Goal: Information Seeking & Learning: Learn about a topic

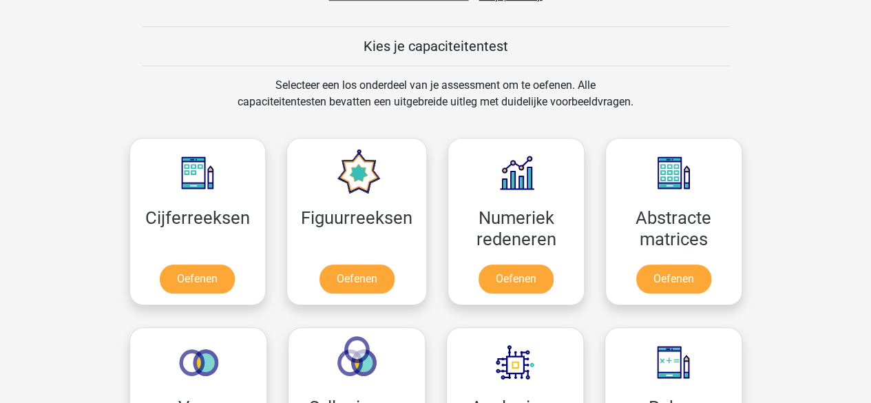
scroll to position [551, 0]
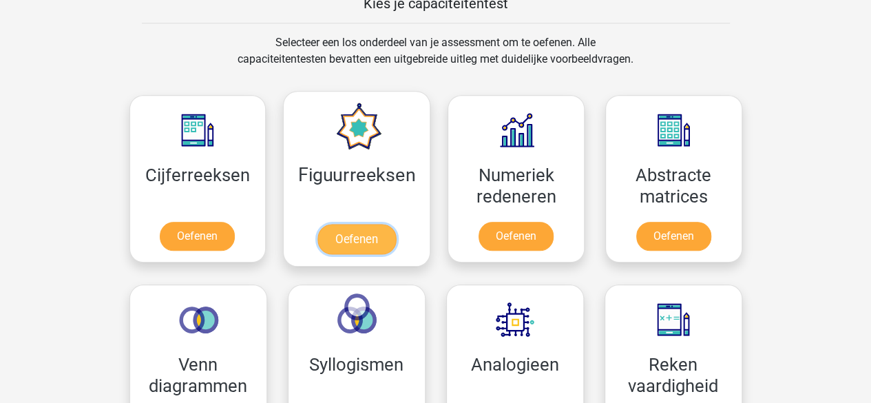
click at [358, 236] on link "Oefenen" at bounding box center [357, 239] width 79 height 30
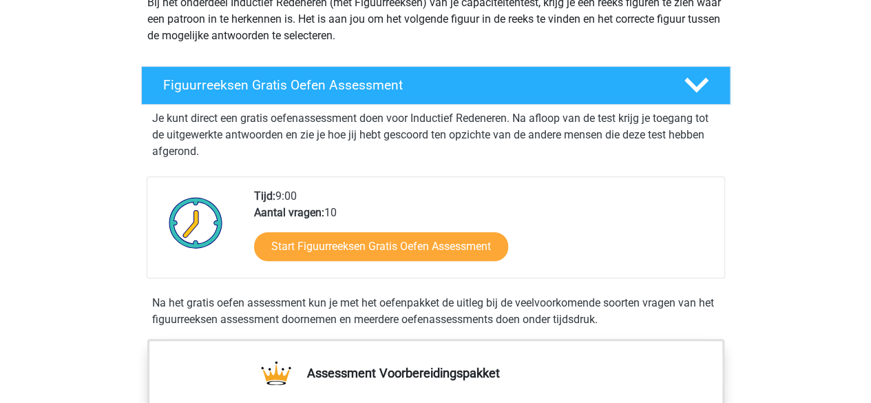
scroll to position [276, 0]
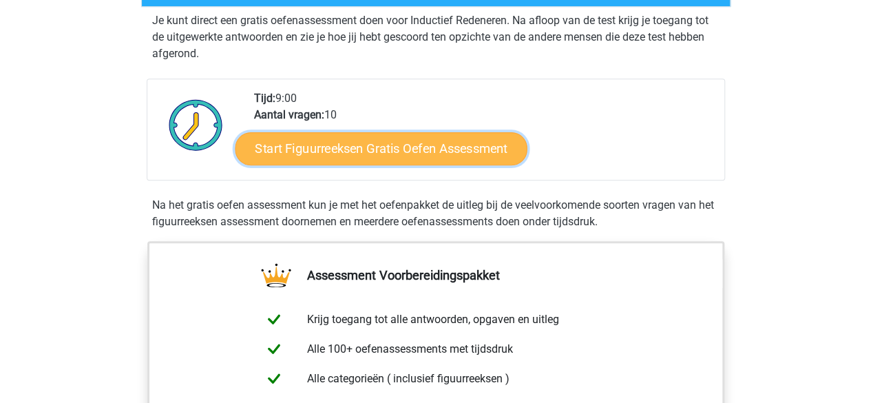
click at [351, 142] on link "Start Figuurreeksen Gratis Oefen Assessment" at bounding box center [381, 148] width 292 height 33
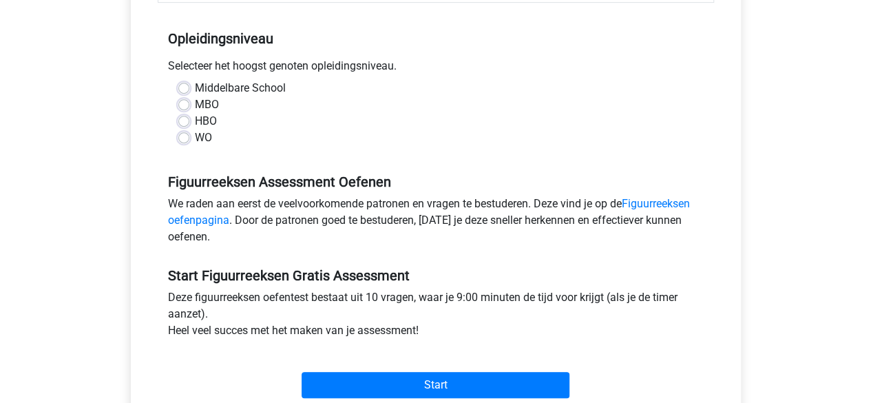
scroll to position [276, 0]
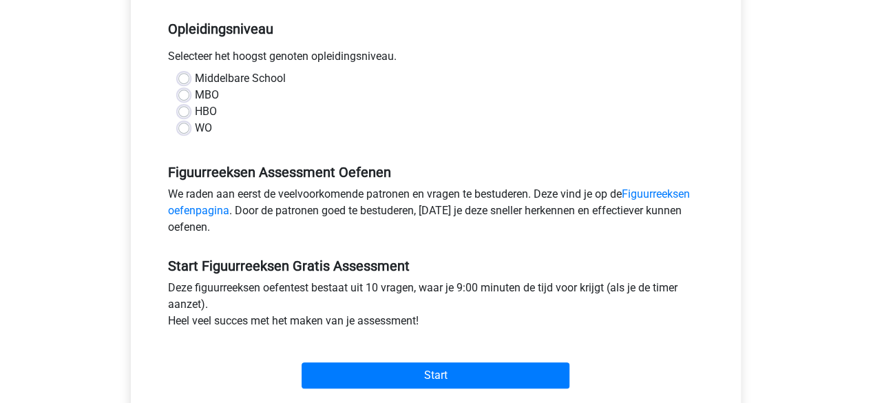
click at [195, 108] on label "HBO" at bounding box center [206, 111] width 22 height 17
click at [181, 108] on input "HBO" at bounding box center [183, 110] width 11 height 14
radio input "true"
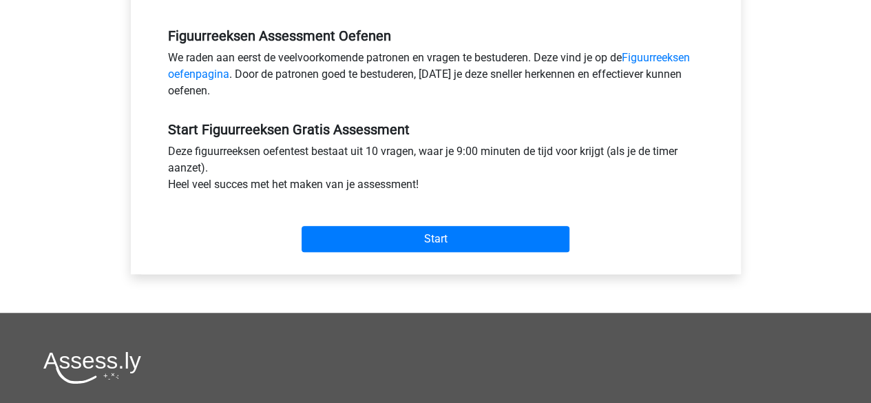
scroll to position [413, 0]
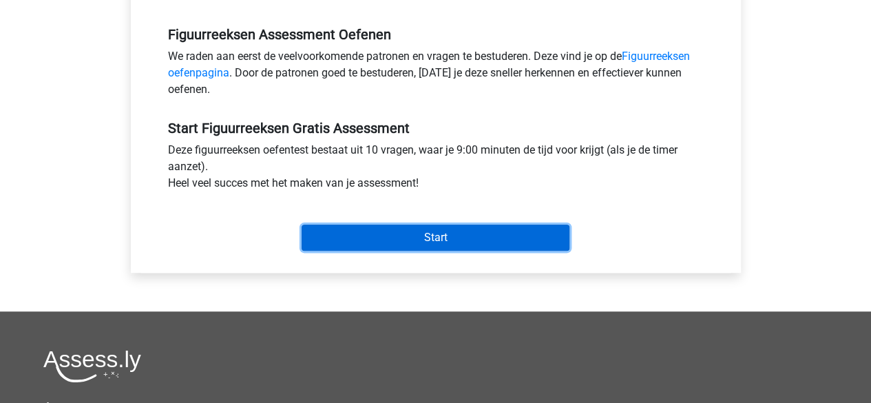
click at [414, 240] on input "Start" at bounding box center [436, 238] width 268 height 26
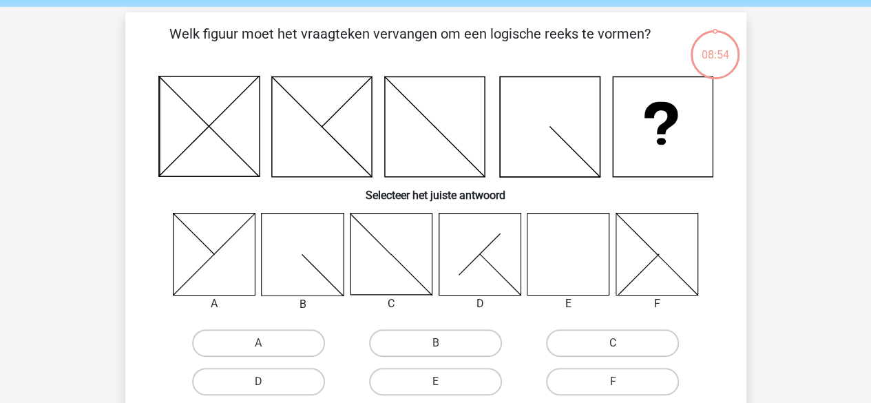
scroll to position [69, 0]
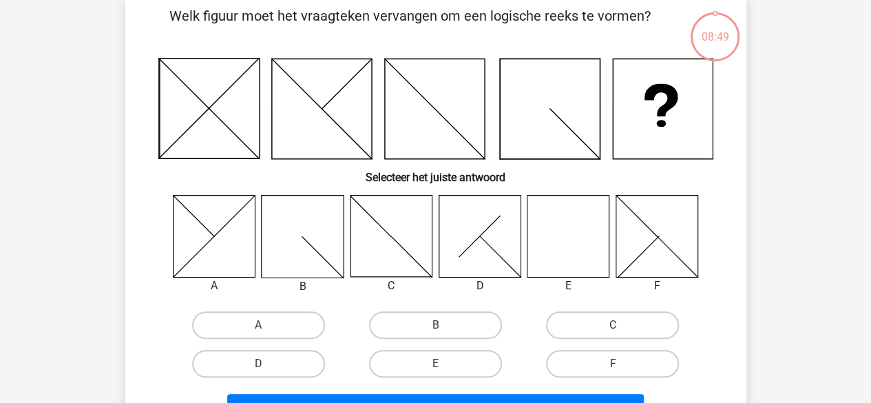
click at [568, 231] on icon at bounding box center [569, 236] width 82 height 82
click at [444, 358] on label "E" at bounding box center [435, 364] width 133 height 28
click at [444, 364] on input "E" at bounding box center [439, 368] width 9 height 9
radio input "true"
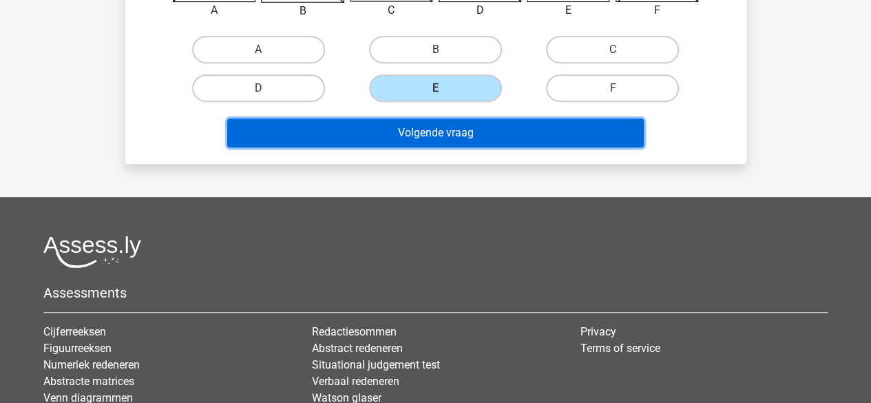
click at [441, 127] on button "Volgende vraag" at bounding box center [435, 132] width 417 height 29
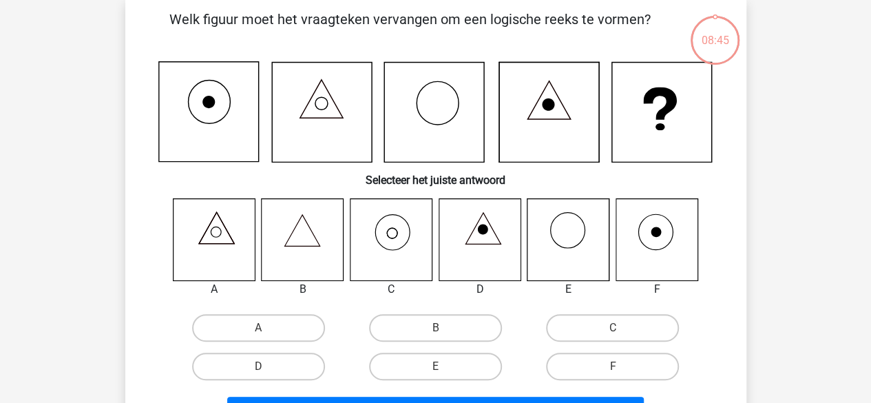
scroll to position [63, 0]
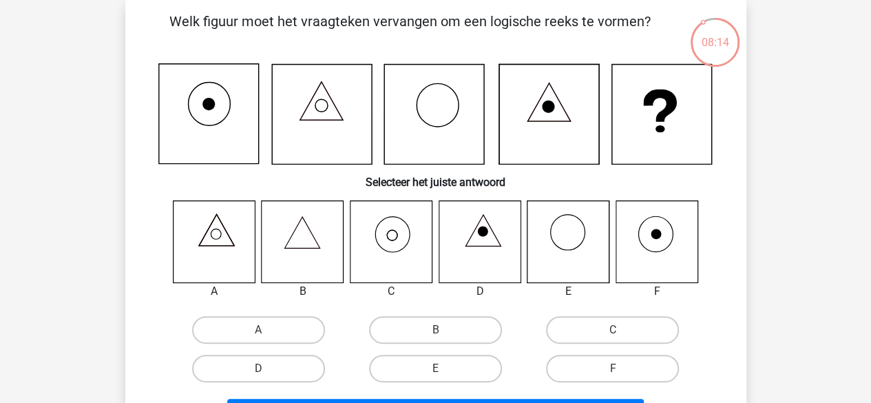
click at [388, 242] on icon at bounding box center [391, 241] width 82 height 82
click at [612, 324] on label "C" at bounding box center [612, 330] width 133 height 28
click at [613, 330] on input "C" at bounding box center [617, 334] width 9 height 9
radio input "true"
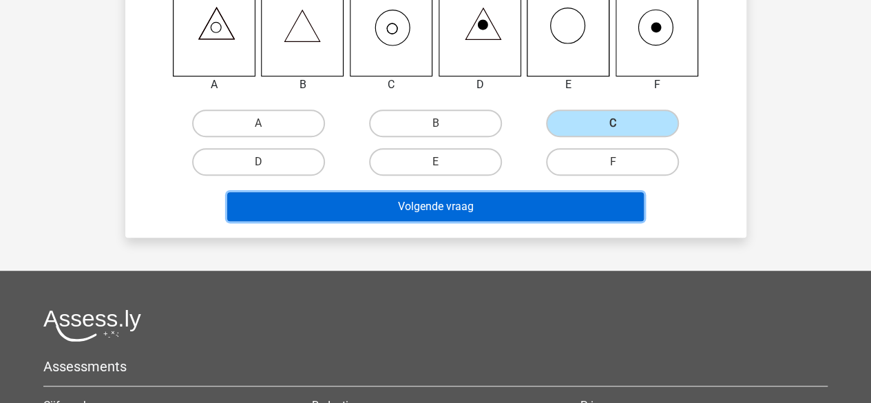
click at [412, 210] on button "Volgende vraag" at bounding box center [435, 206] width 417 height 29
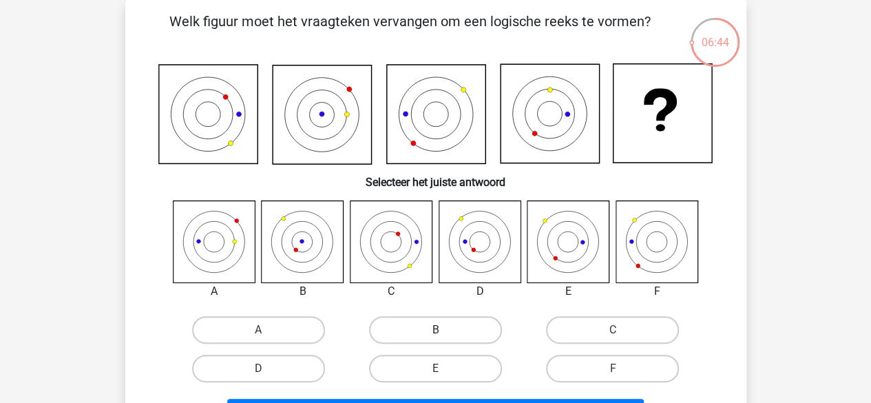
click at [430, 327] on label "B" at bounding box center [435, 330] width 133 height 28
click at [435, 330] on input "B" at bounding box center [439, 334] width 9 height 9
radio input "true"
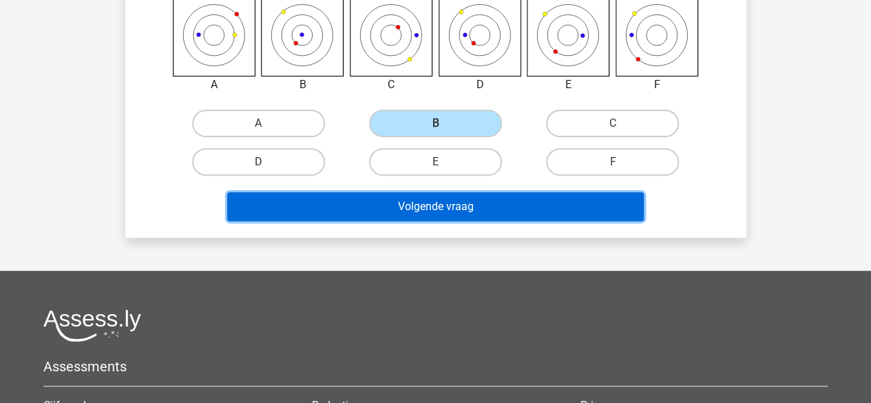
click at [401, 211] on button "Volgende vraag" at bounding box center [435, 206] width 417 height 29
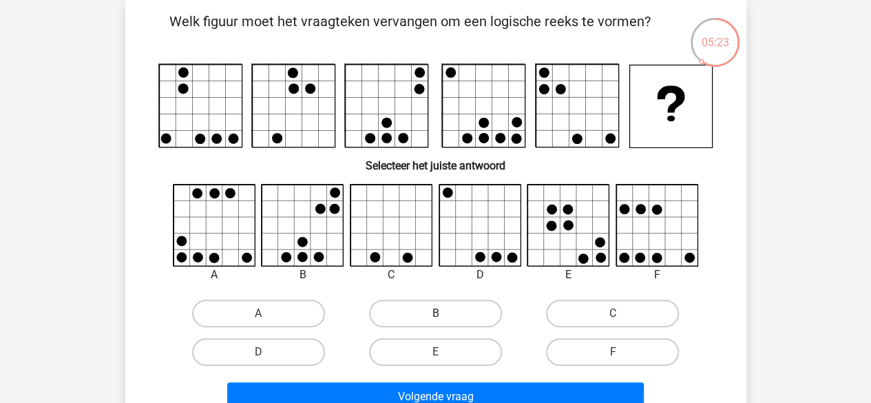
click at [461, 312] on label "B" at bounding box center [435, 314] width 133 height 28
click at [444, 313] on input "B" at bounding box center [439, 317] width 9 height 9
radio input "true"
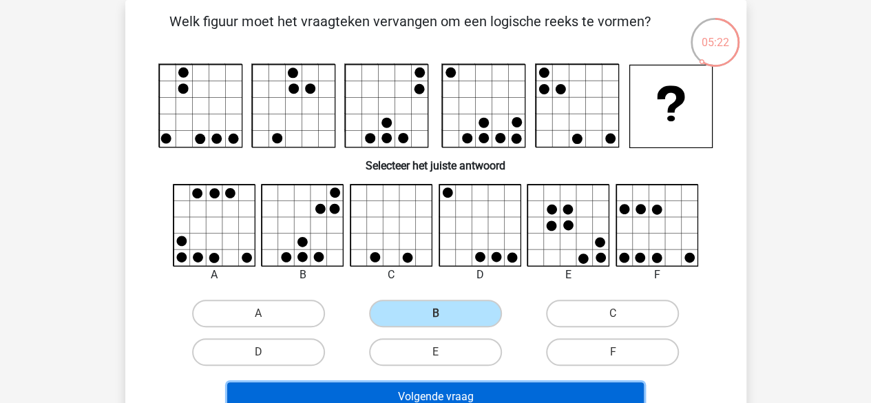
click at [452, 394] on button "Volgende vraag" at bounding box center [435, 396] width 417 height 29
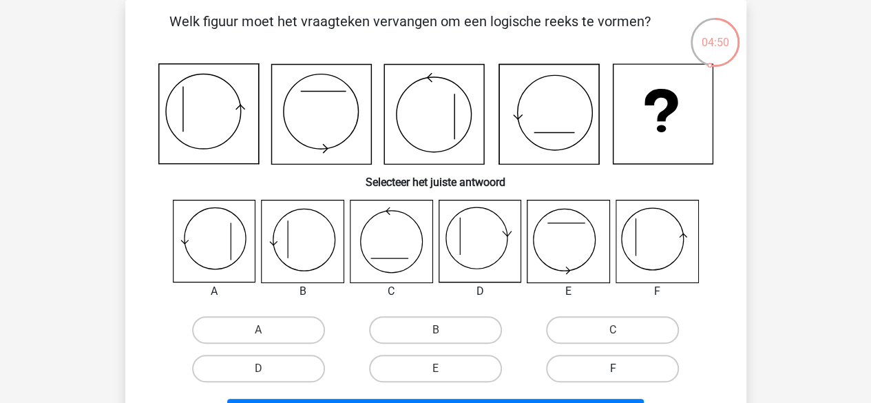
click at [607, 366] on label "F" at bounding box center [612, 369] width 133 height 28
click at [613, 368] on input "F" at bounding box center [617, 372] width 9 height 9
radio input "true"
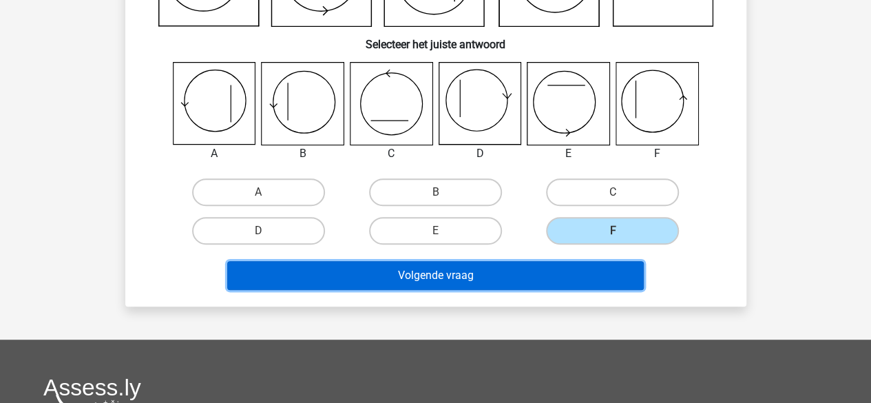
click at [419, 273] on button "Volgende vraag" at bounding box center [435, 275] width 417 height 29
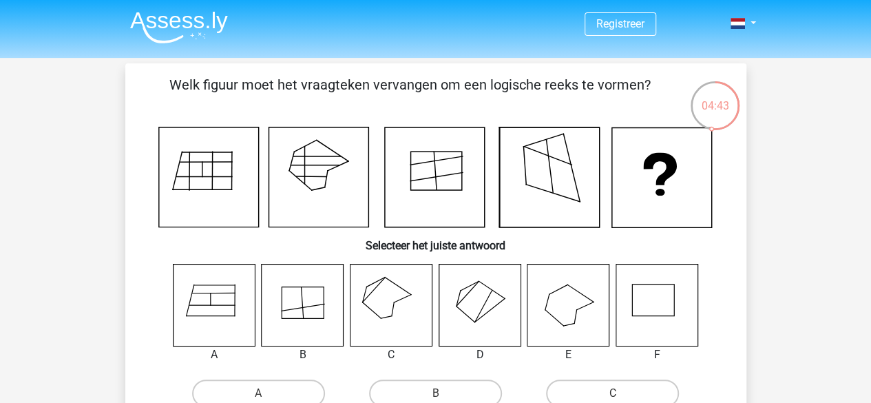
scroll to position [69, 0]
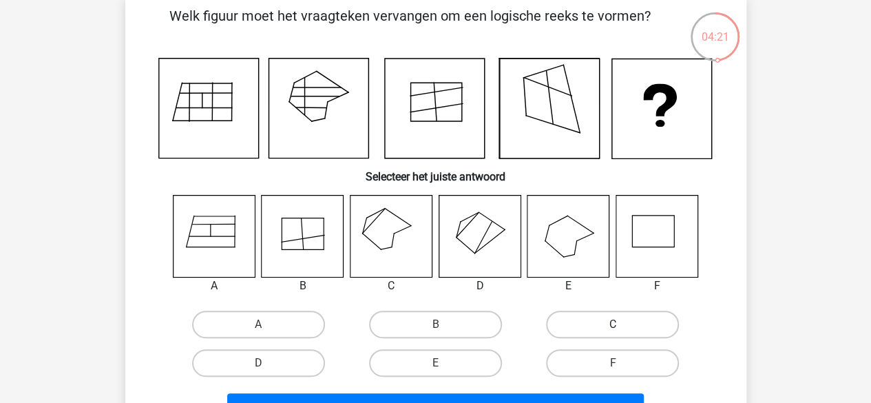
click at [603, 324] on label "C" at bounding box center [612, 325] width 133 height 28
click at [613, 324] on input "C" at bounding box center [617, 328] width 9 height 9
radio input "true"
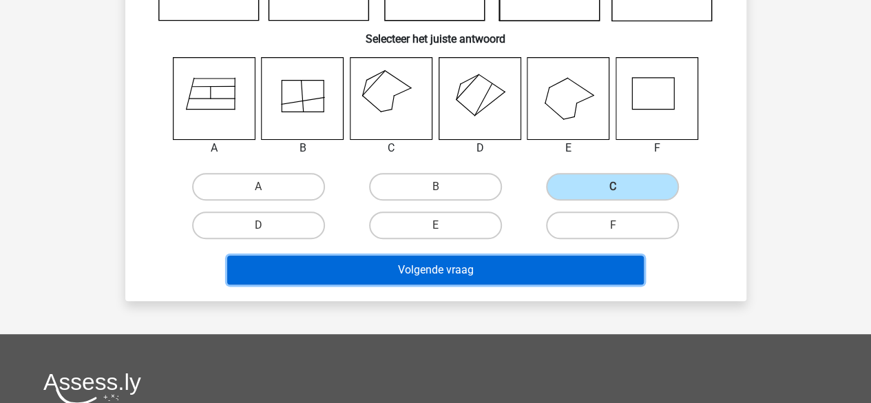
click at [418, 264] on button "Volgende vraag" at bounding box center [435, 270] width 417 height 29
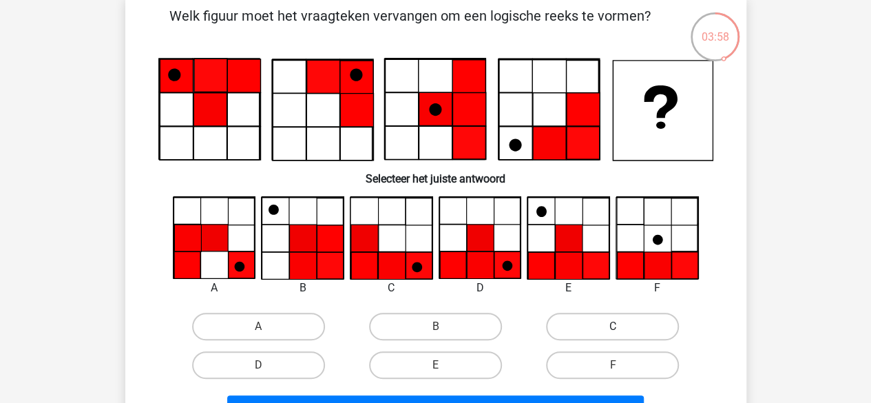
click at [610, 322] on label "C" at bounding box center [612, 327] width 133 height 28
click at [613, 326] on input "C" at bounding box center [617, 330] width 9 height 9
radio input "true"
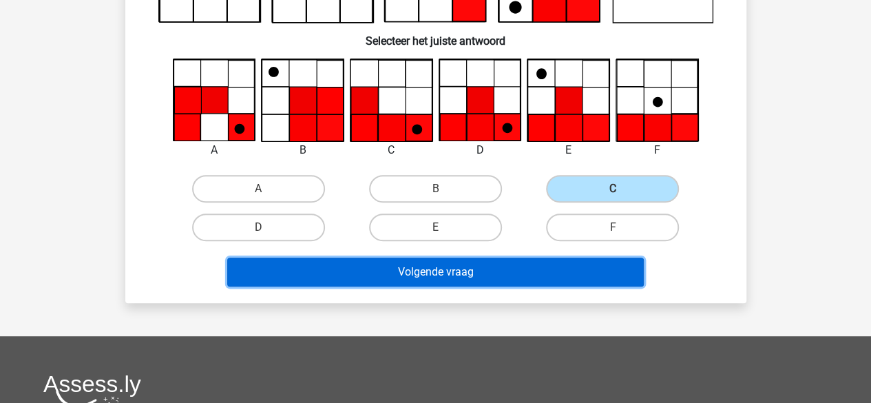
click at [408, 269] on button "Volgende vraag" at bounding box center [435, 272] width 417 height 29
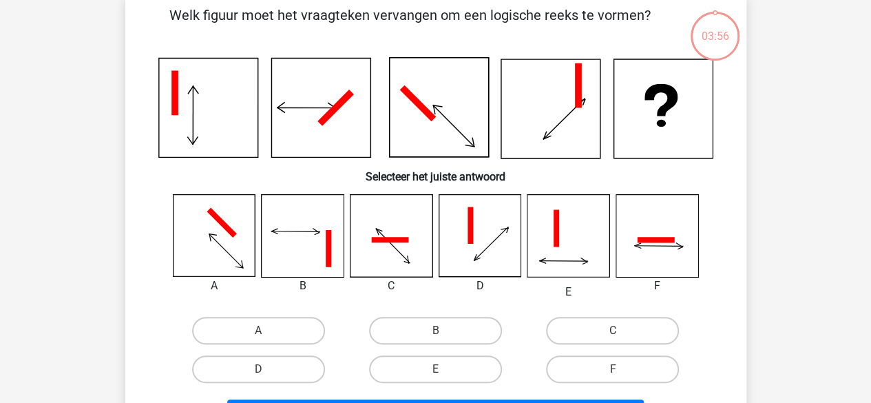
scroll to position [63, 0]
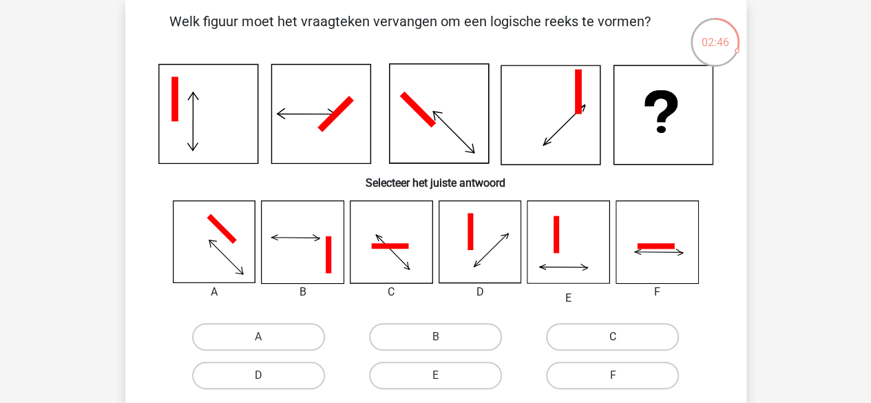
click at [603, 331] on label "C" at bounding box center [612, 337] width 133 height 28
click at [613, 337] on input "C" at bounding box center [617, 341] width 9 height 9
radio input "true"
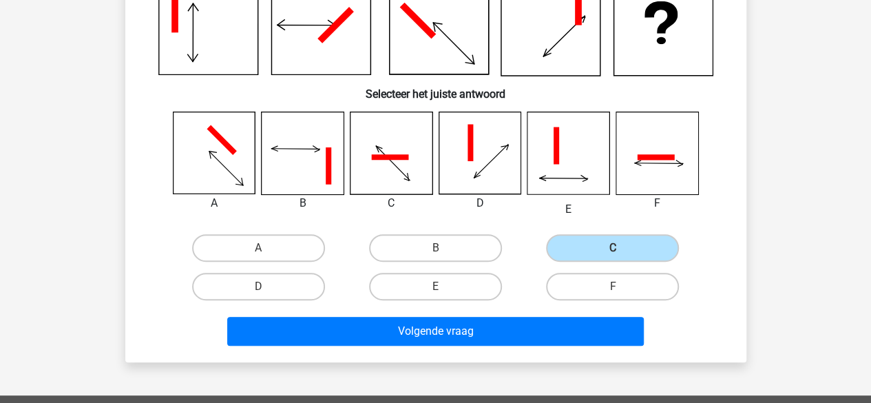
scroll to position [270, 0]
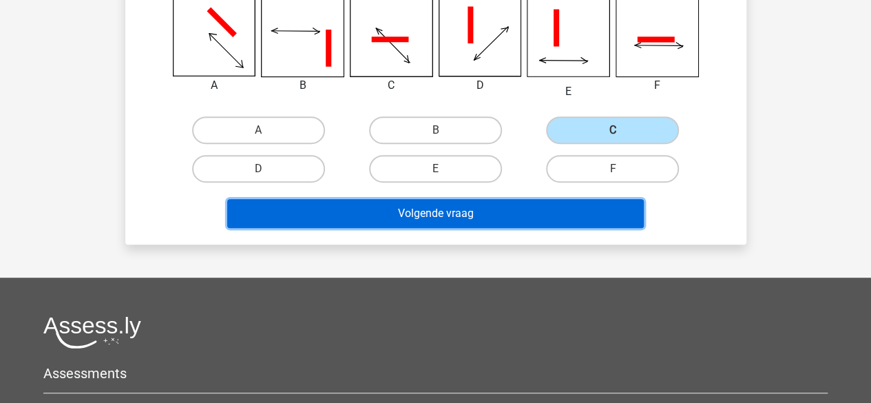
click at [398, 213] on button "Volgende vraag" at bounding box center [435, 213] width 417 height 29
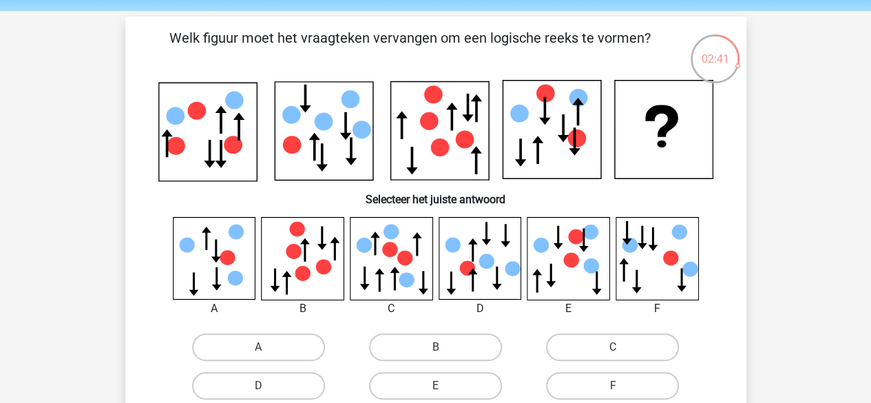
scroll to position [69, 0]
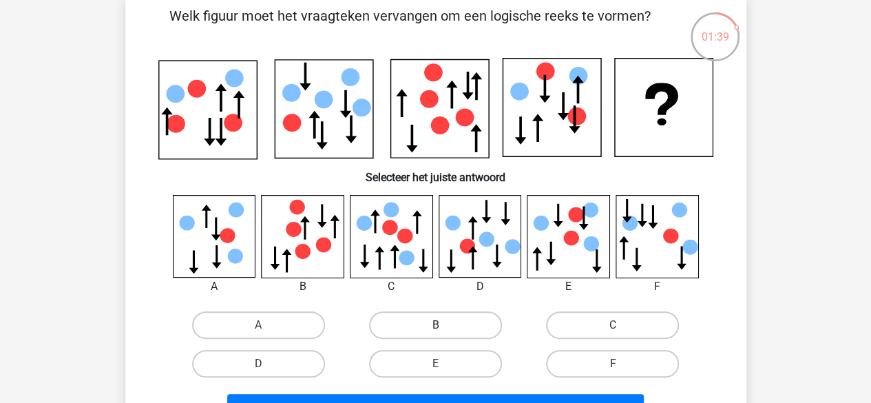
click at [428, 325] on label "B" at bounding box center [435, 325] width 133 height 28
click at [435, 325] on input "B" at bounding box center [439, 329] width 9 height 9
radio input "true"
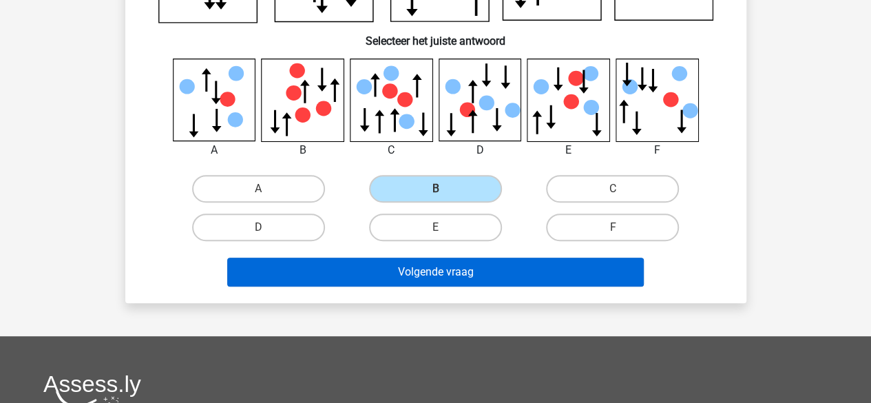
scroll to position [207, 0]
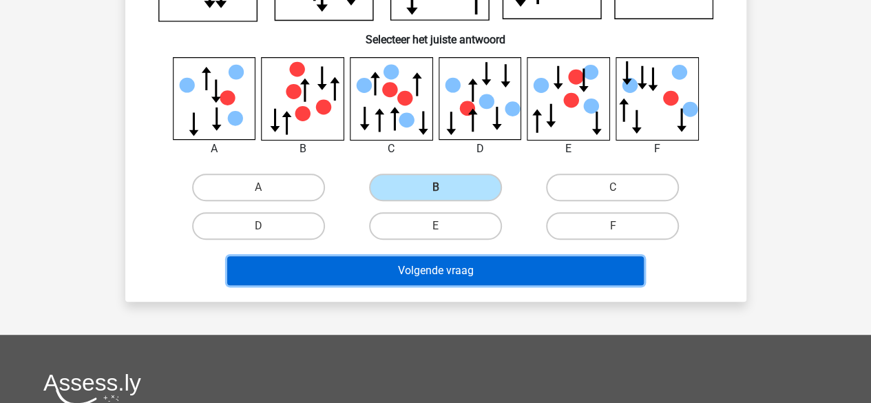
click at [439, 269] on button "Volgende vraag" at bounding box center [435, 270] width 417 height 29
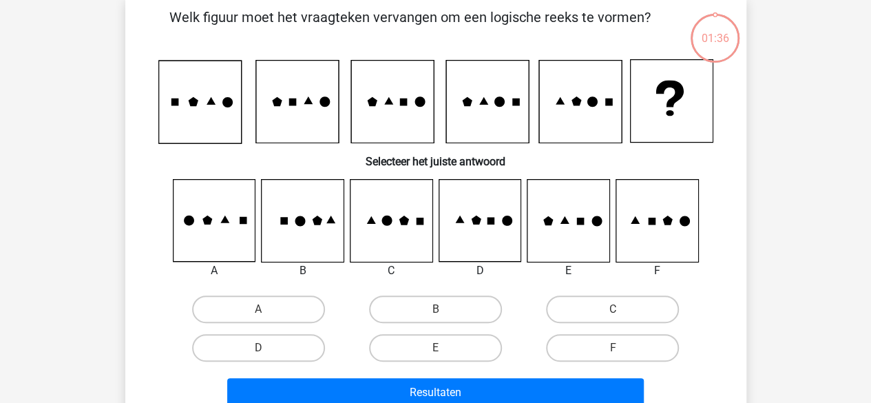
scroll to position [63, 0]
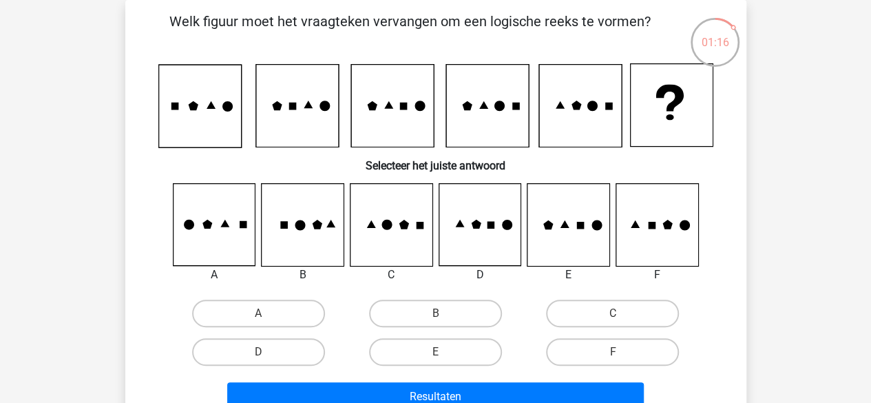
click at [290, 198] on icon at bounding box center [303, 225] width 82 height 82
click at [461, 311] on label "B" at bounding box center [435, 314] width 133 height 28
click at [444, 313] on input "B" at bounding box center [439, 317] width 9 height 9
radio input "true"
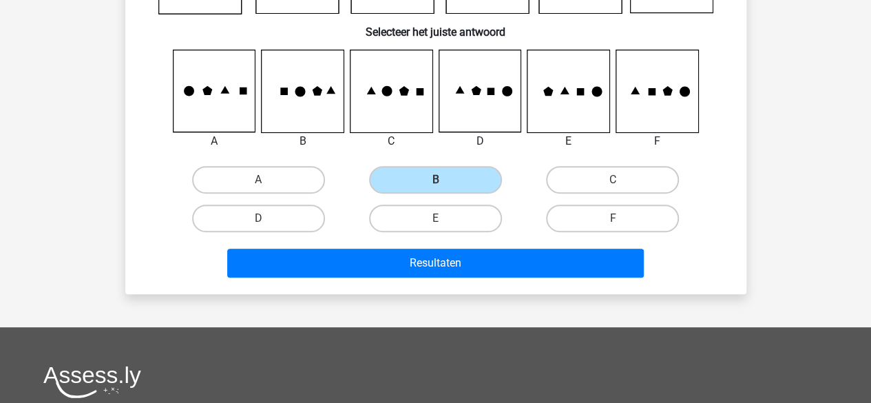
scroll to position [201, 0]
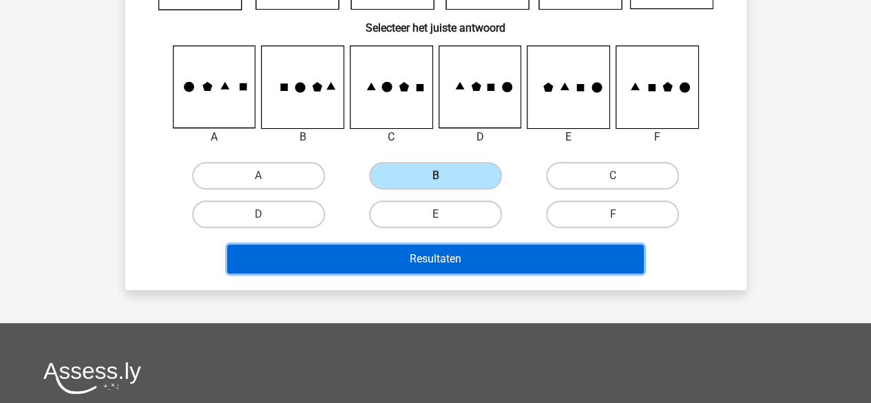
click at [446, 249] on button "Resultaten" at bounding box center [435, 259] width 417 height 29
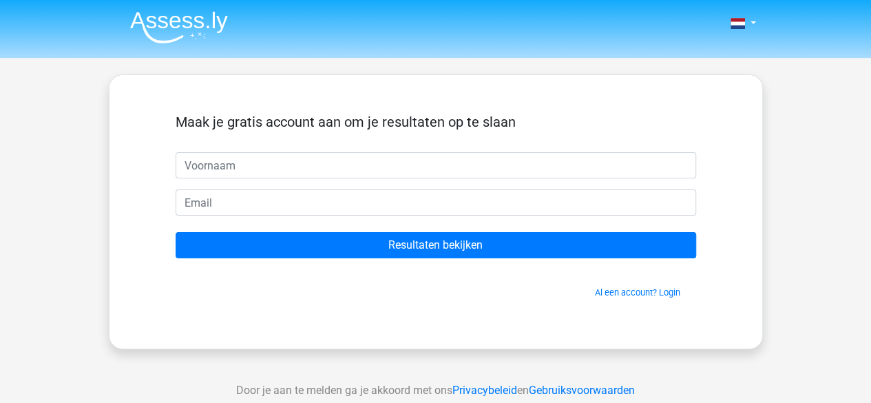
click at [208, 163] on input "text" at bounding box center [436, 165] width 521 height 26
click at [218, 160] on input "Pieter" at bounding box center [436, 165] width 521 height 26
type input "P"
type input "pieter"
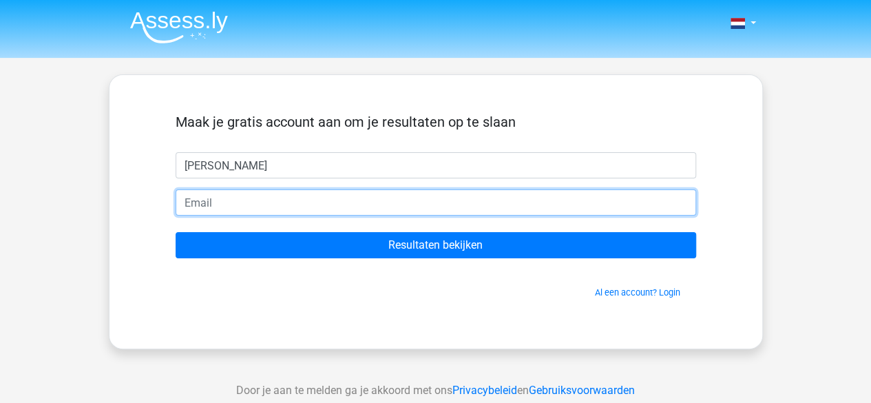
click at [391, 205] on input "email" at bounding box center [436, 202] width 521 height 26
type input "pverduijn@hotmail.com"
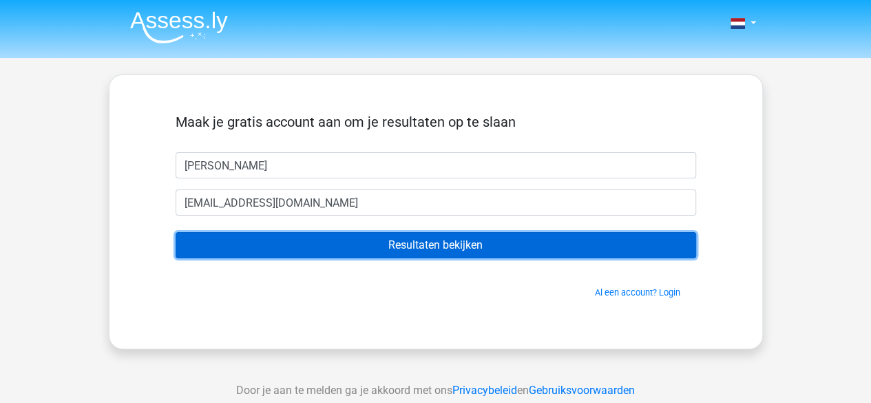
click at [452, 247] on input "Resultaten bekijken" at bounding box center [436, 245] width 521 height 26
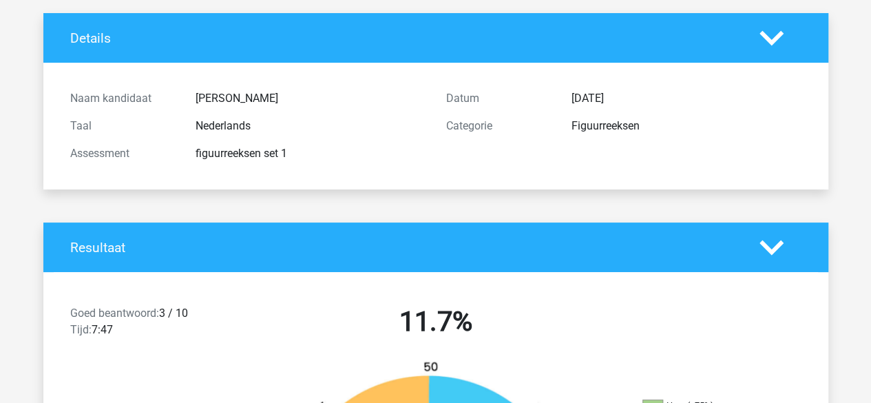
scroll to position [69, 0]
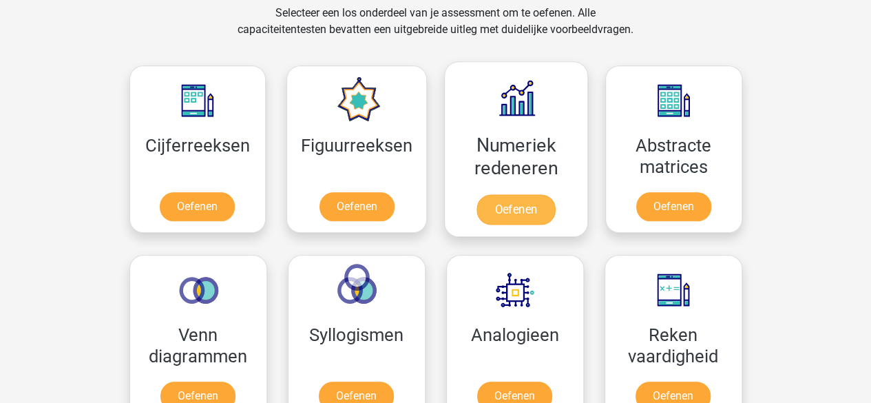
scroll to position [602, 0]
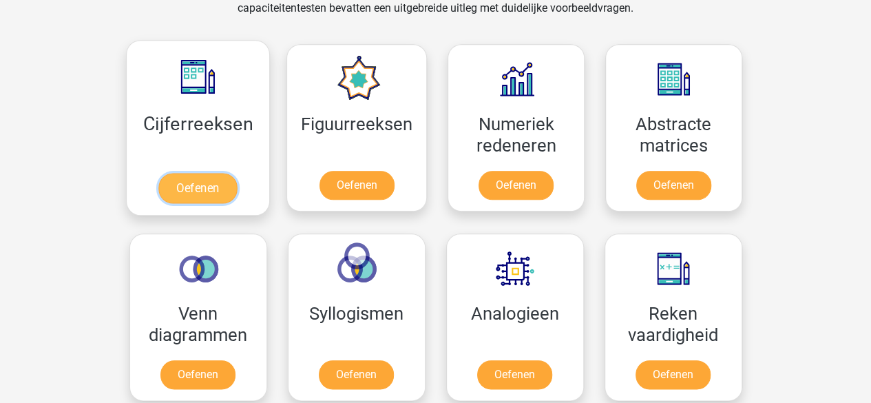
click at [197, 181] on link "Oefenen" at bounding box center [197, 188] width 79 height 30
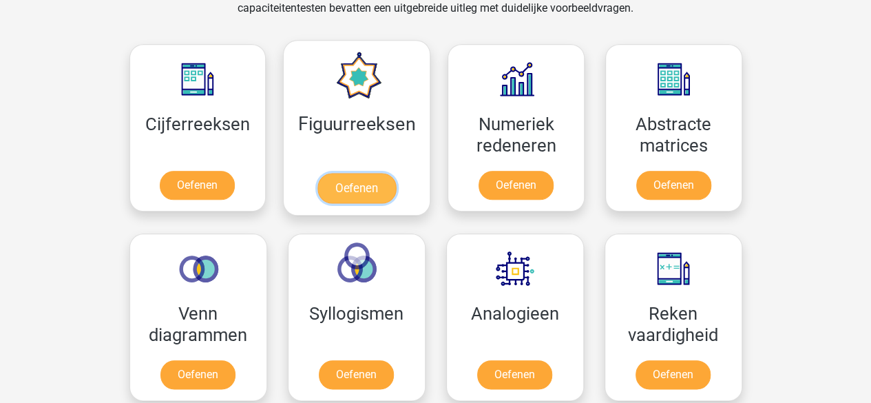
click at [375, 185] on link "Oefenen" at bounding box center [357, 188] width 79 height 30
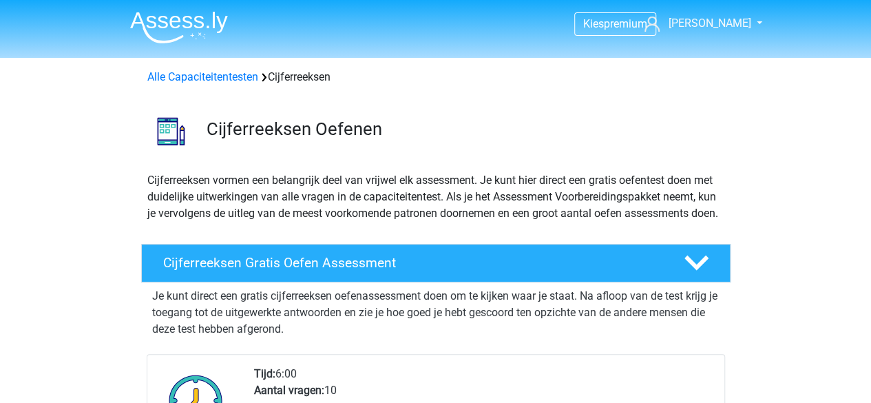
scroll to position [138, 0]
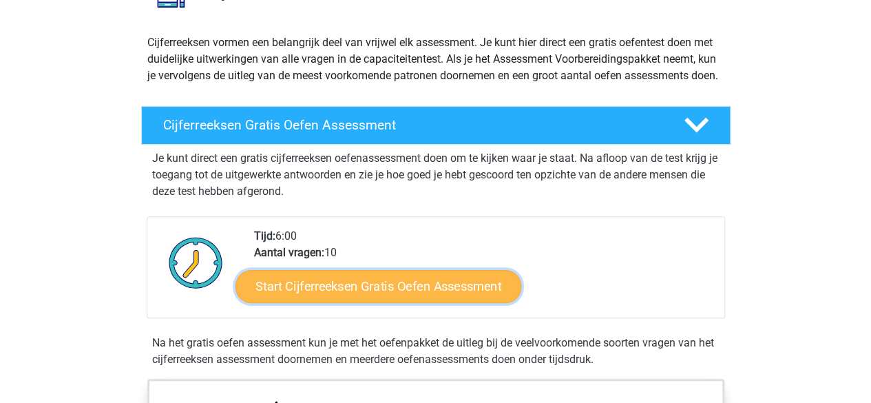
click at [335, 299] on link "Start Cijferreeksen Gratis Oefen Assessment" at bounding box center [379, 285] width 286 height 33
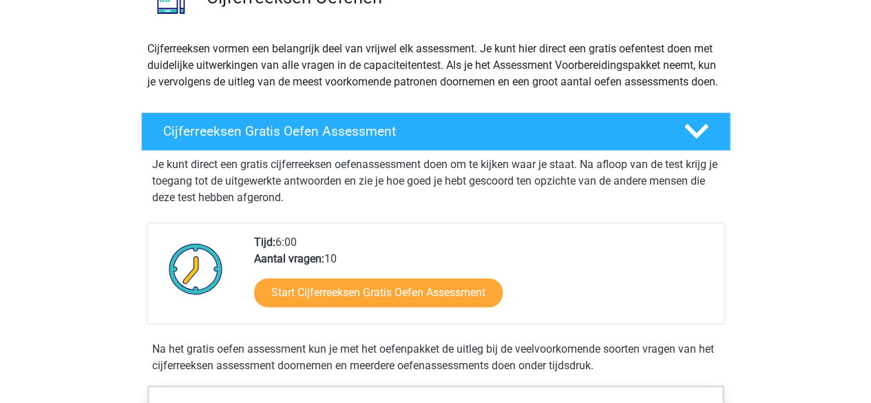
scroll to position [0, 0]
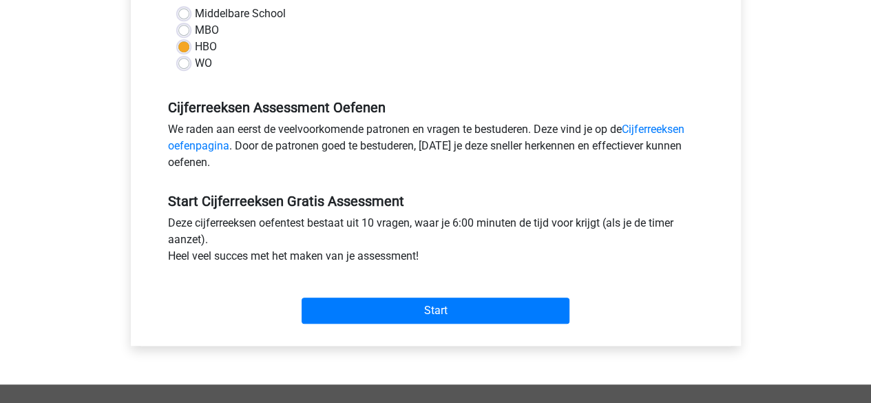
scroll to position [413, 0]
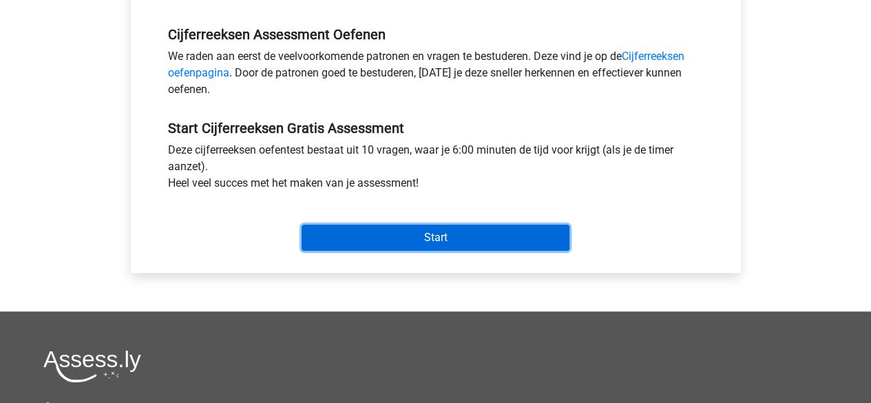
click at [424, 238] on input "Start" at bounding box center [436, 238] width 268 height 26
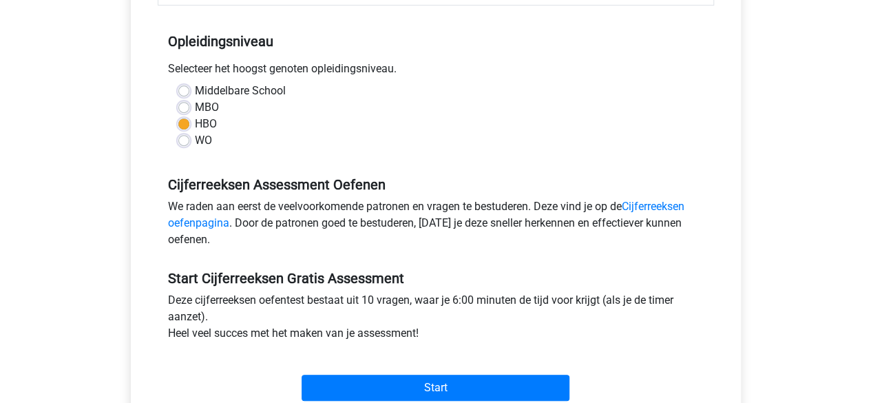
scroll to position [207, 0]
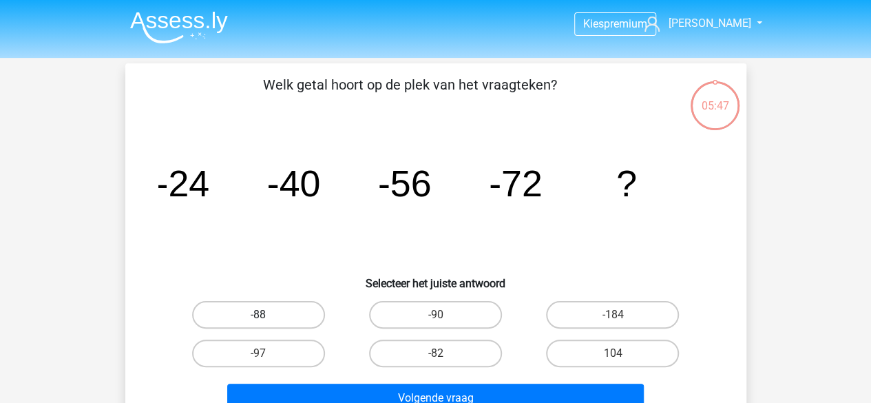
click at [270, 314] on label "-88" at bounding box center [258, 315] width 133 height 28
click at [267, 315] on input "-88" at bounding box center [262, 319] width 9 height 9
radio input "true"
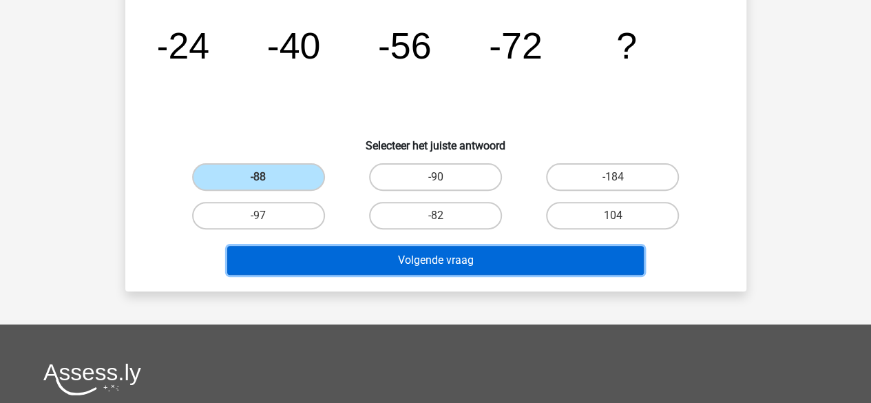
click at [441, 262] on button "Volgende vraag" at bounding box center [435, 260] width 417 height 29
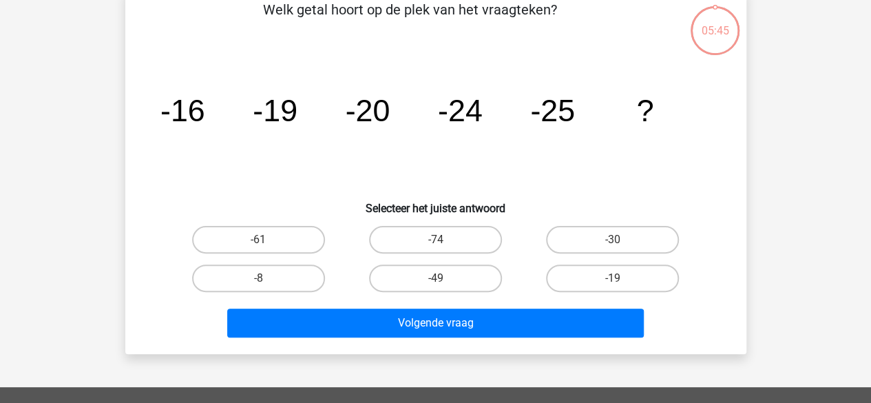
scroll to position [63, 0]
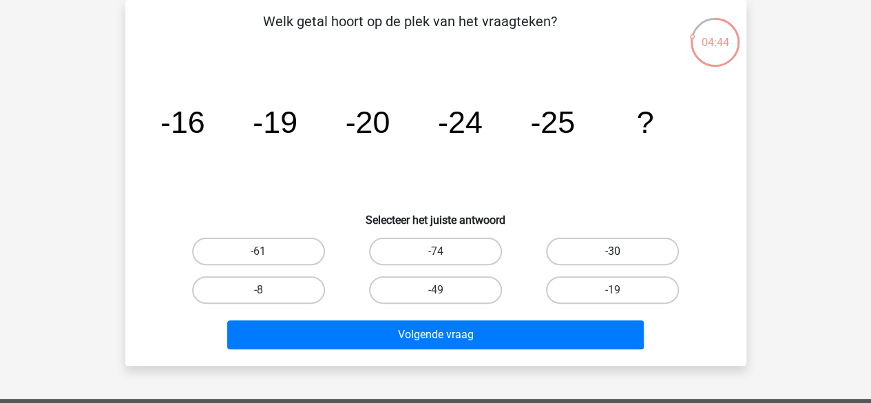
click at [616, 250] on label "-30" at bounding box center [612, 252] width 133 height 28
click at [616, 251] on input "-30" at bounding box center [617, 255] width 9 height 9
radio input "true"
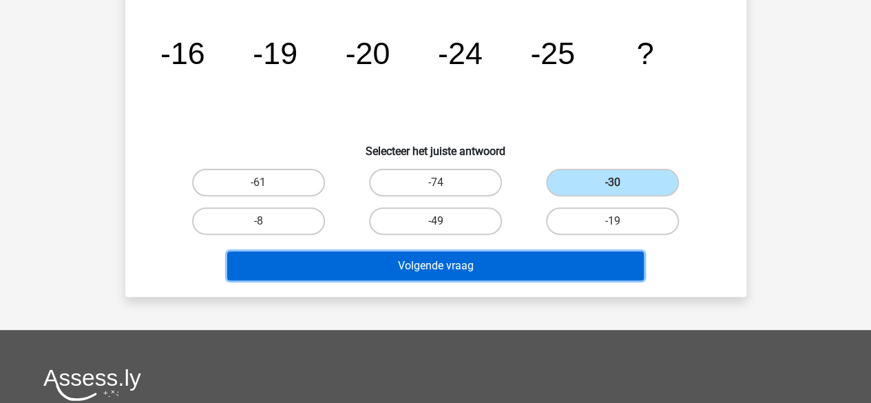
click at [442, 260] on button "Volgende vraag" at bounding box center [435, 265] width 417 height 29
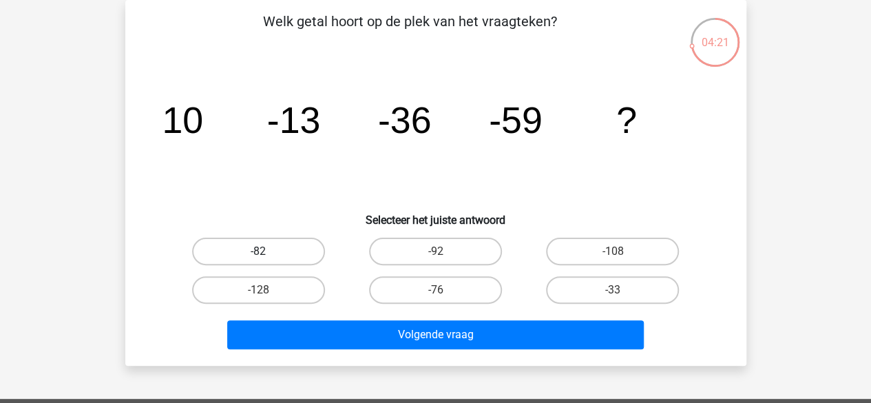
click at [263, 249] on label "-82" at bounding box center [258, 252] width 133 height 28
click at [263, 251] on input "-82" at bounding box center [262, 255] width 9 height 9
radio input "true"
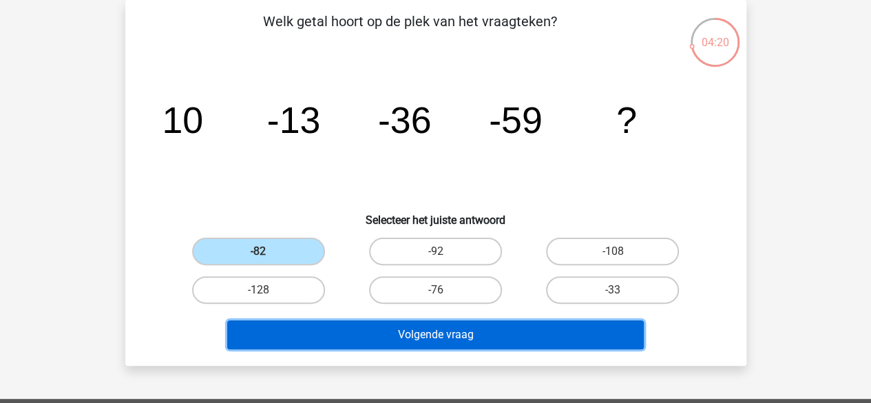
click at [421, 329] on button "Volgende vraag" at bounding box center [435, 334] width 417 height 29
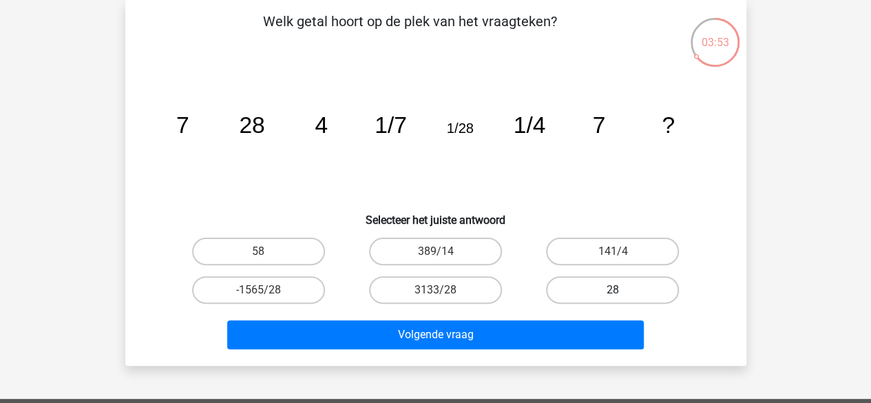
click at [623, 287] on label "28" at bounding box center [612, 290] width 133 height 28
click at [622, 290] on input "28" at bounding box center [617, 294] width 9 height 9
radio input "true"
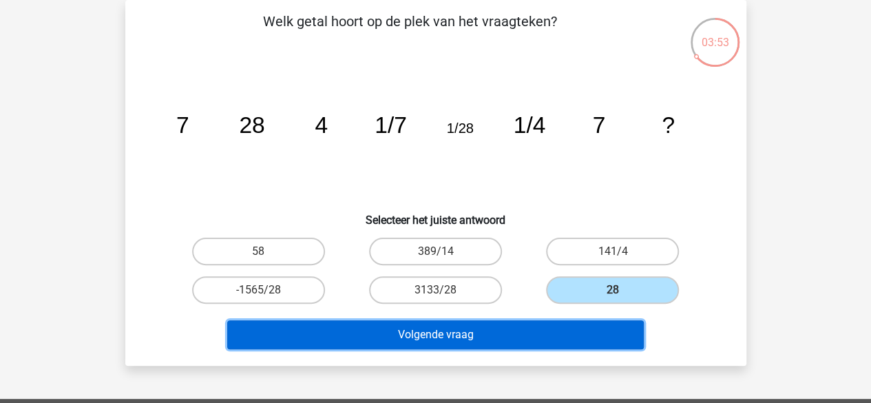
click at [482, 335] on button "Volgende vraag" at bounding box center [435, 334] width 417 height 29
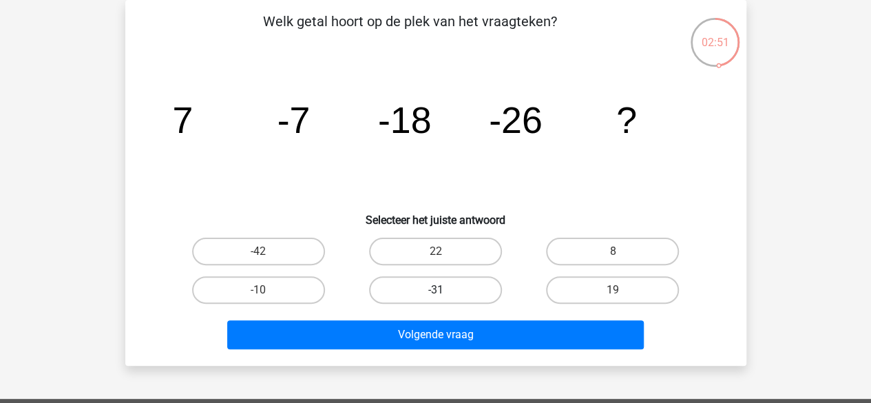
click at [432, 290] on label "-31" at bounding box center [435, 290] width 133 height 28
click at [435, 290] on input "-31" at bounding box center [439, 294] width 9 height 9
radio input "true"
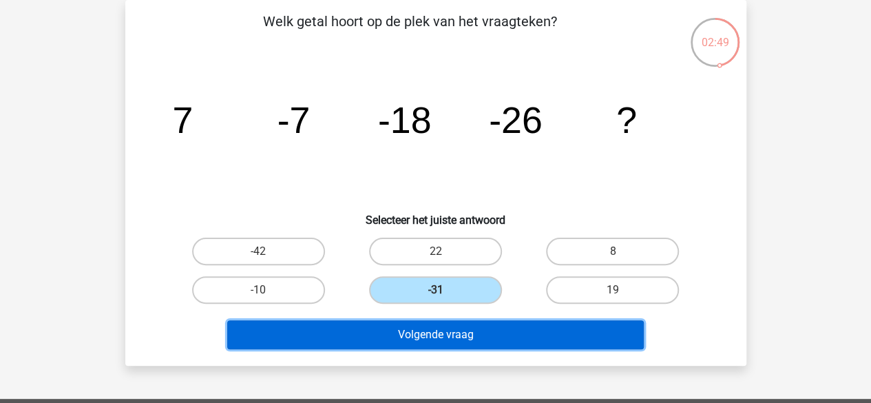
click at [438, 331] on button "Volgende vraag" at bounding box center [435, 334] width 417 height 29
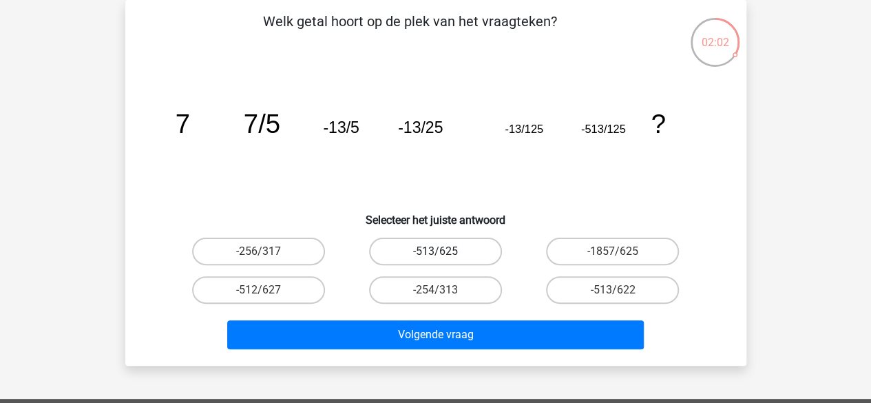
click at [435, 249] on label "-513/625" at bounding box center [435, 252] width 133 height 28
click at [435, 251] on input "-513/625" at bounding box center [439, 255] width 9 height 9
radio input "true"
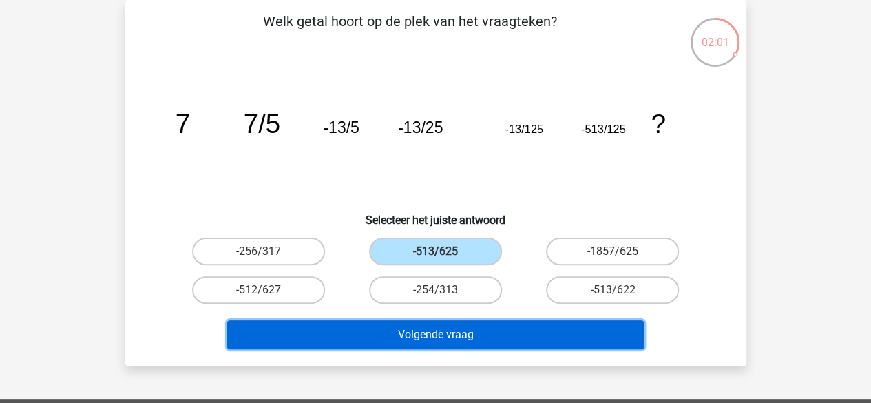
click at [430, 338] on button "Volgende vraag" at bounding box center [435, 334] width 417 height 29
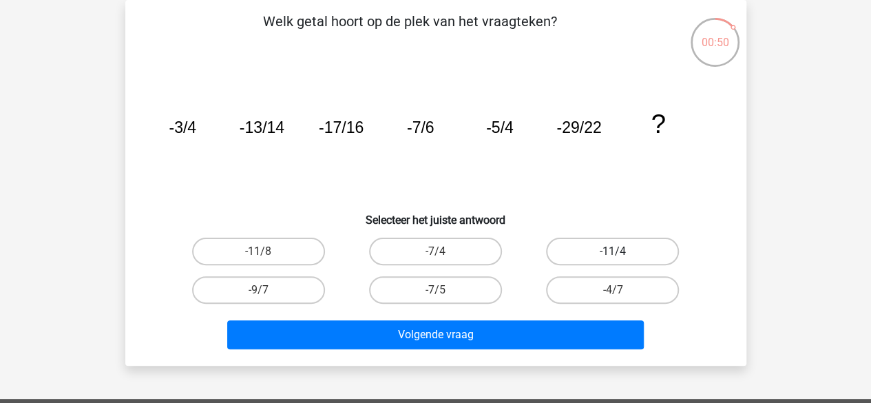
click at [594, 247] on label "-11/4" at bounding box center [612, 252] width 133 height 28
click at [613, 251] on input "-11/4" at bounding box center [617, 255] width 9 height 9
radio input "true"
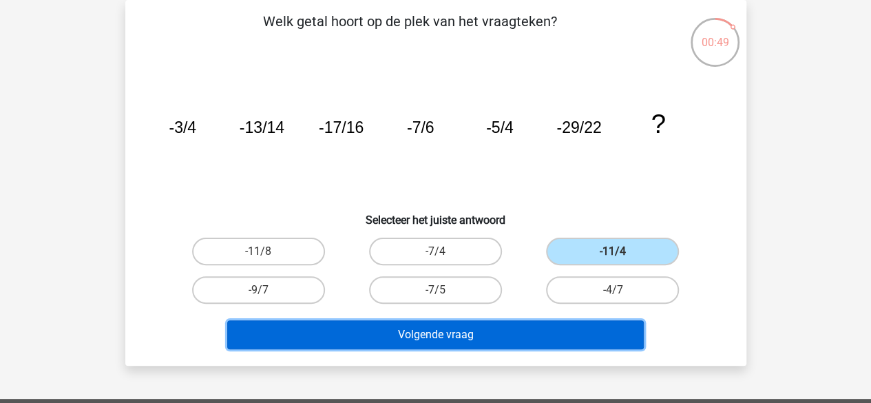
click at [437, 330] on button "Volgende vraag" at bounding box center [435, 334] width 417 height 29
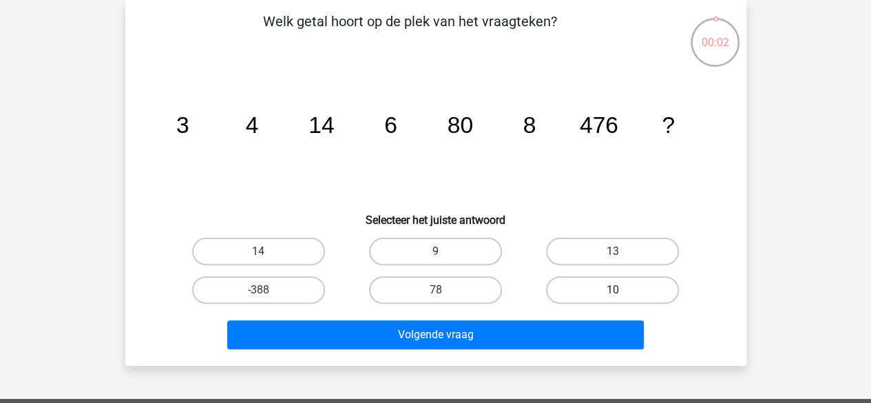
click at [599, 288] on label "10" at bounding box center [612, 290] width 133 height 28
click at [613, 290] on input "10" at bounding box center [617, 294] width 9 height 9
radio input "true"
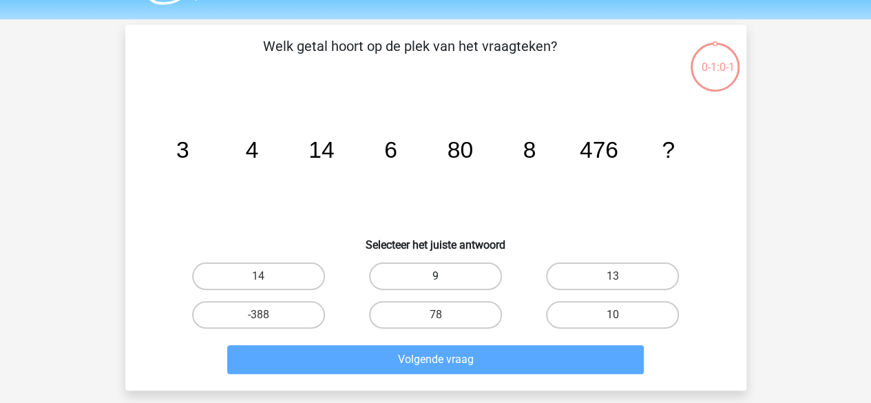
scroll to position [69, 0]
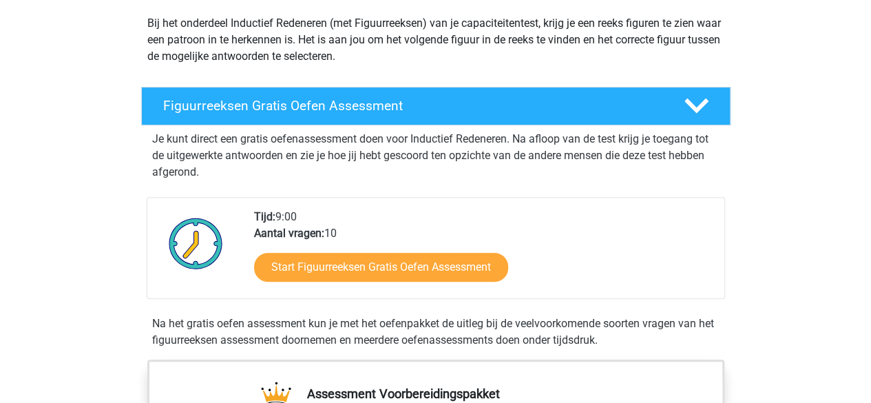
scroll to position [207, 0]
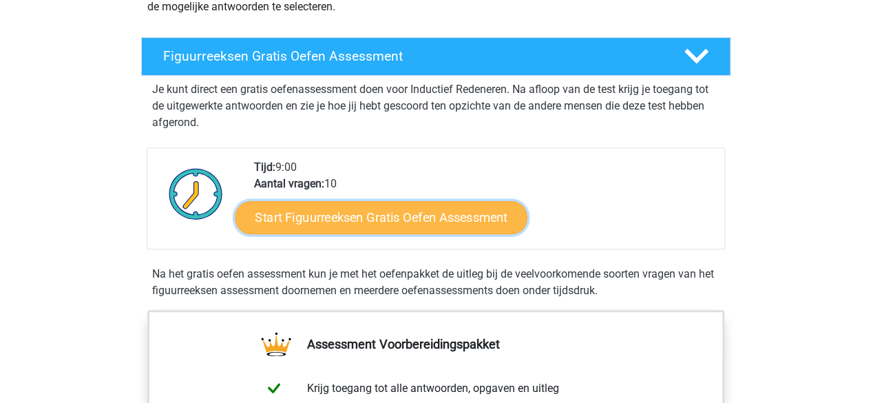
click at [350, 215] on link "Start Figuurreeksen Gratis Oefen Assessment" at bounding box center [381, 216] width 292 height 33
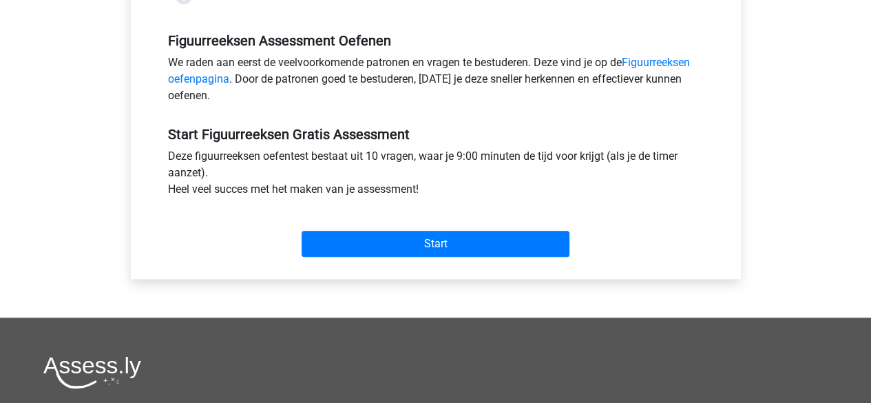
scroll to position [413, 0]
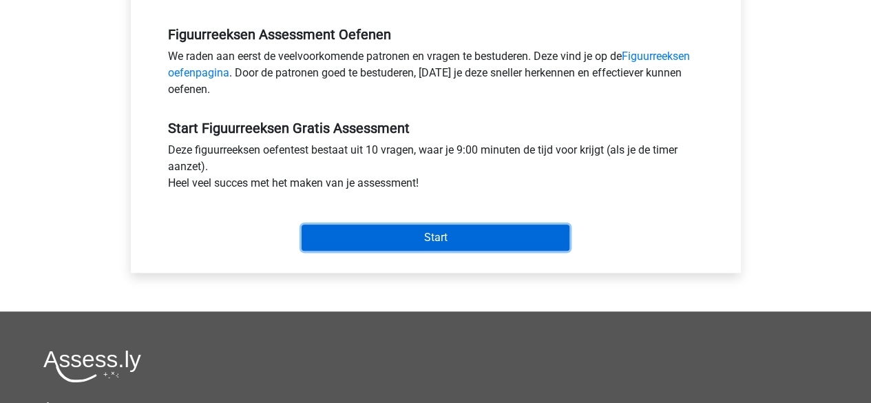
click at [405, 238] on input "Start" at bounding box center [436, 238] width 268 height 26
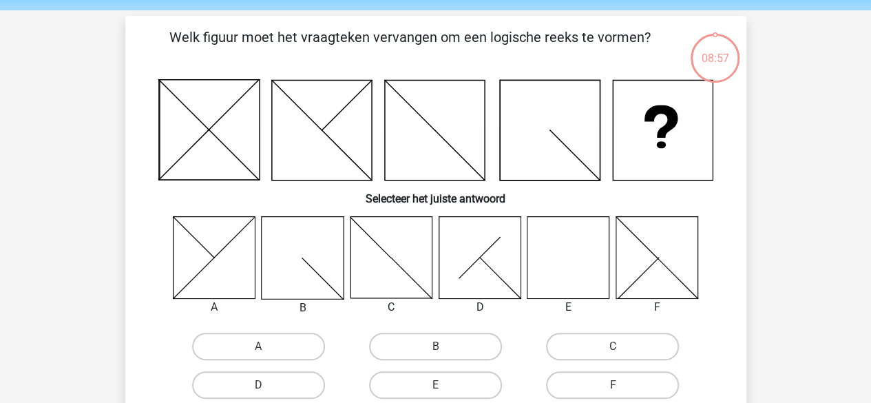
scroll to position [69, 0]
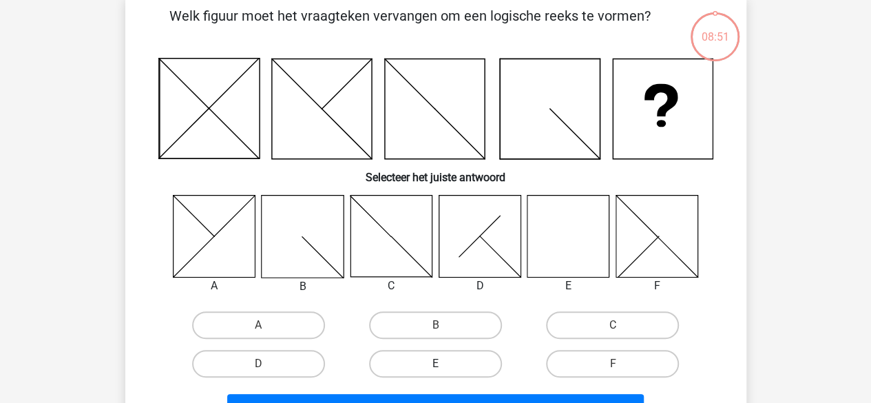
click at [450, 357] on label "E" at bounding box center [435, 364] width 133 height 28
click at [444, 364] on input "E" at bounding box center [439, 368] width 9 height 9
radio input "true"
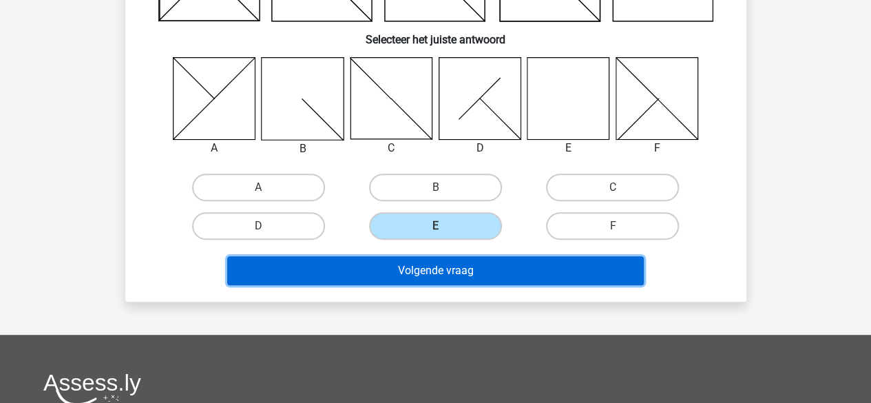
click at [393, 262] on button "Volgende vraag" at bounding box center [435, 270] width 417 height 29
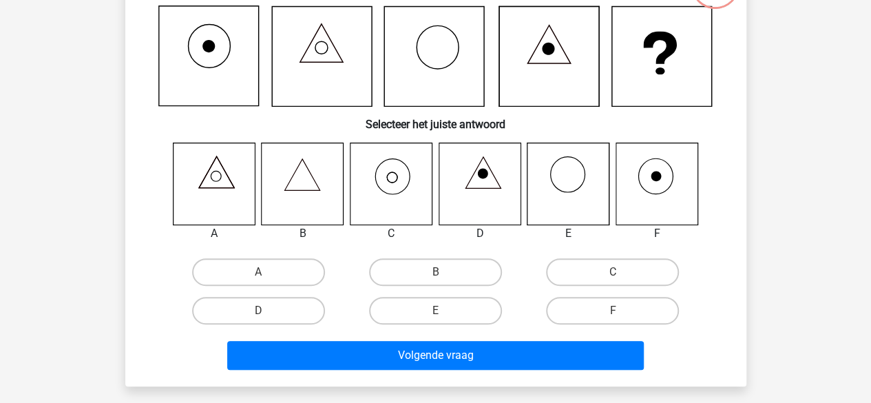
scroll to position [201, 0]
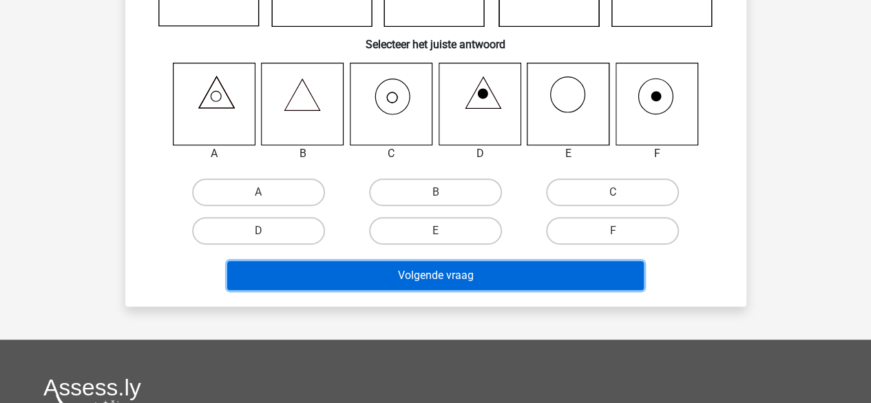
click at [441, 277] on button "Volgende vraag" at bounding box center [435, 275] width 417 height 29
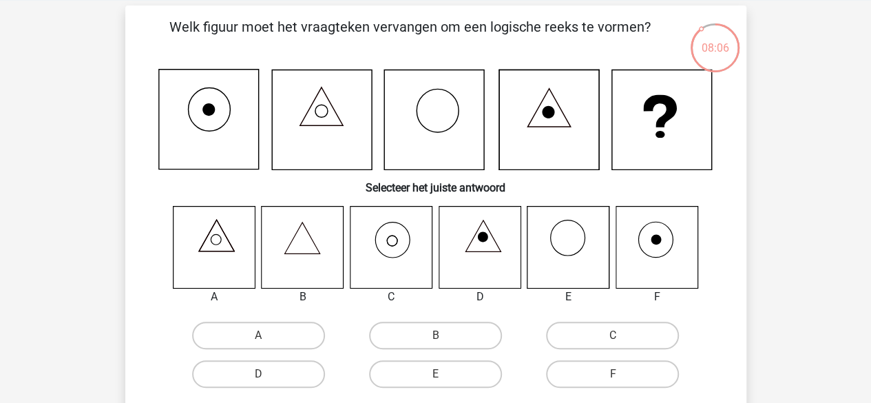
scroll to position [138, 0]
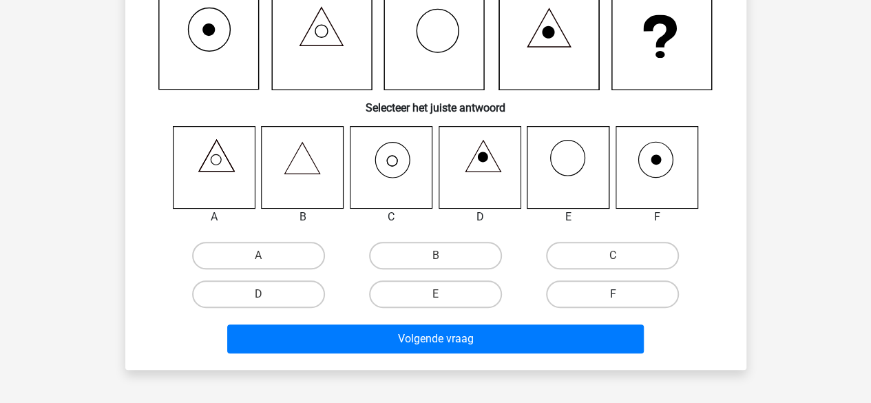
click at [621, 293] on label "F" at bounding box center [612, 294] width 133 height 28
click at [621, 294] on input "F" at bounding box center [617, 298] width 9 height 9
radio input "true"
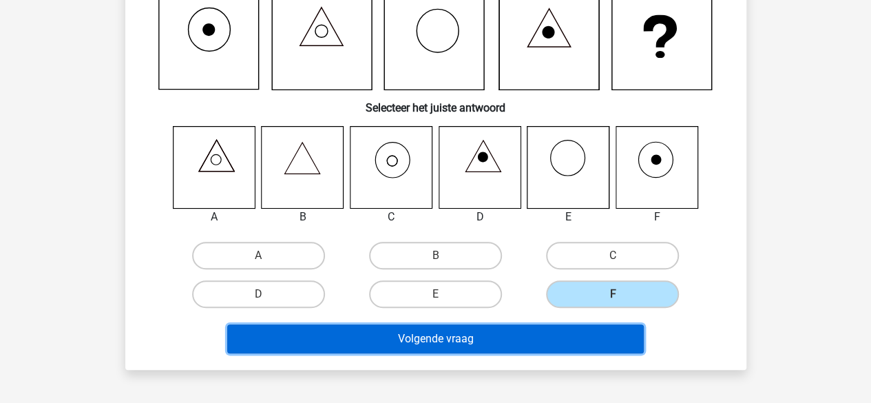
click at [462, 347] on button "Volgende vraag" at bounding box center [435, 338] width 417 height 29
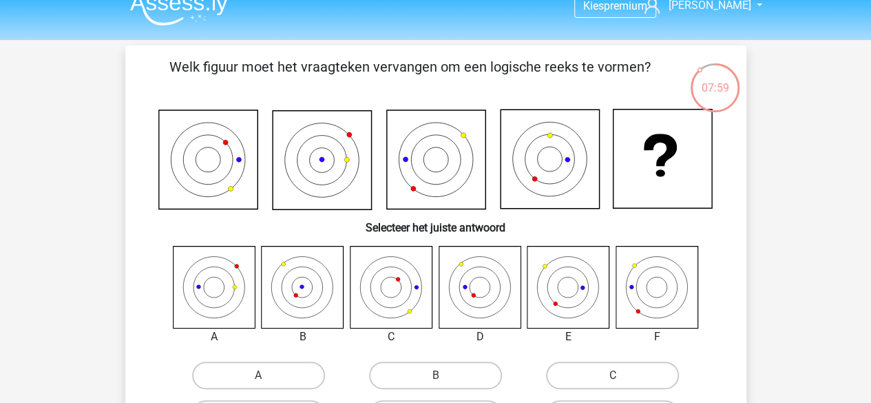
scroll to position [0, 0]
